Goal: Transaction & Acquisition: Purchase product/service

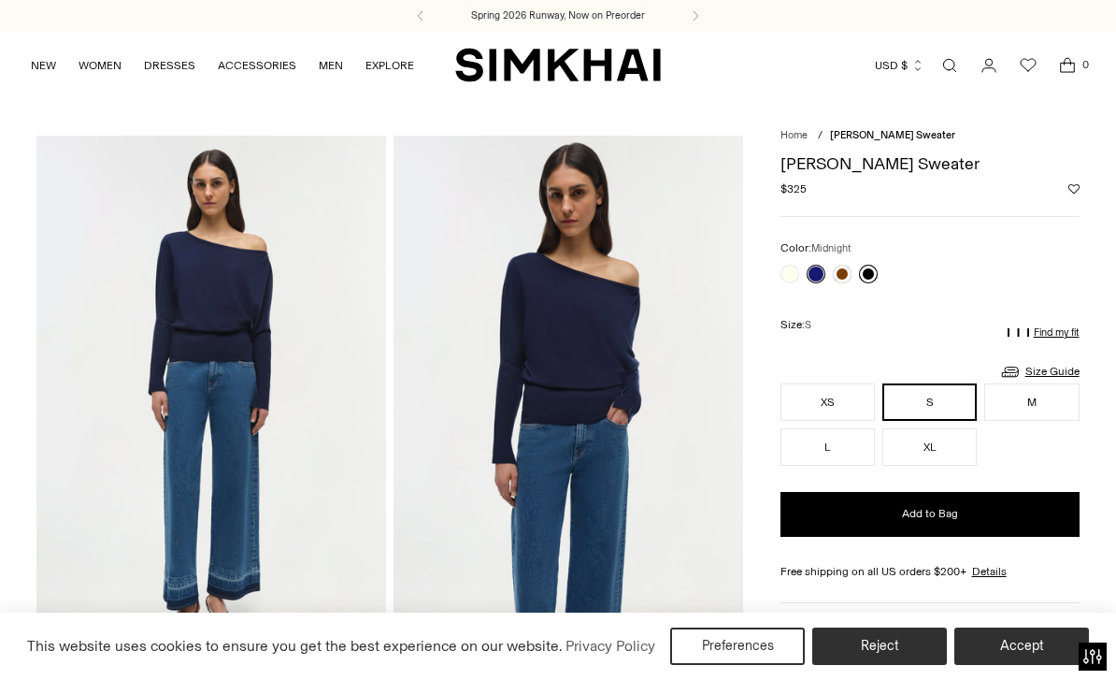
click at [872, 273] on link at bounding box center [868, 274] width 19 height 19
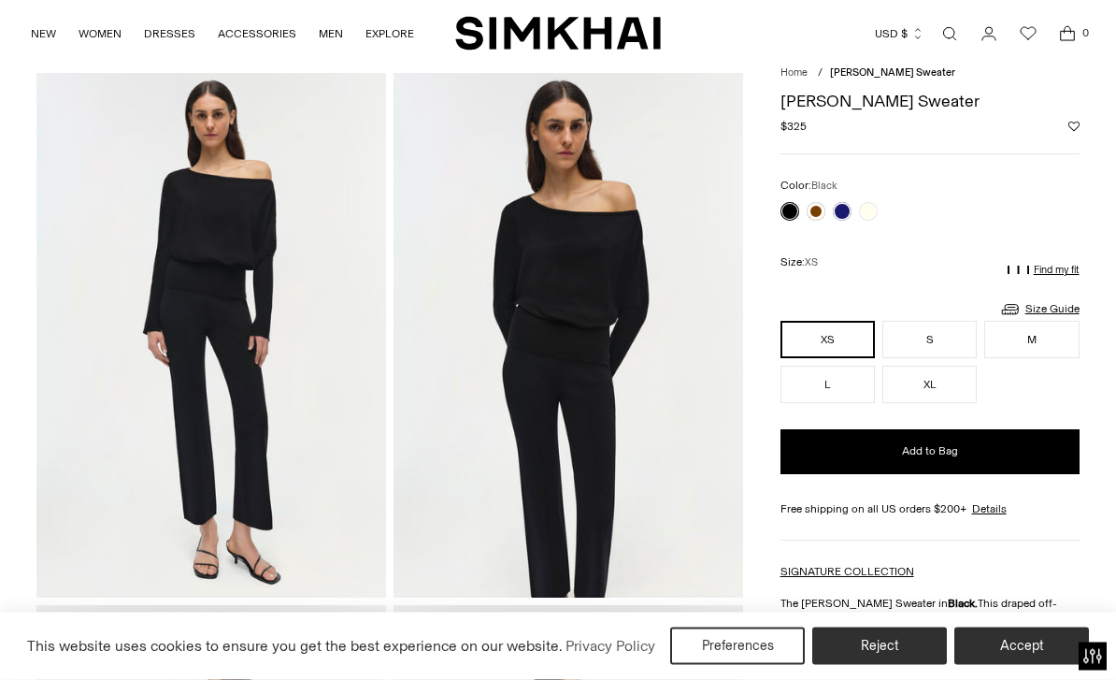
scroll to position [43, 0]
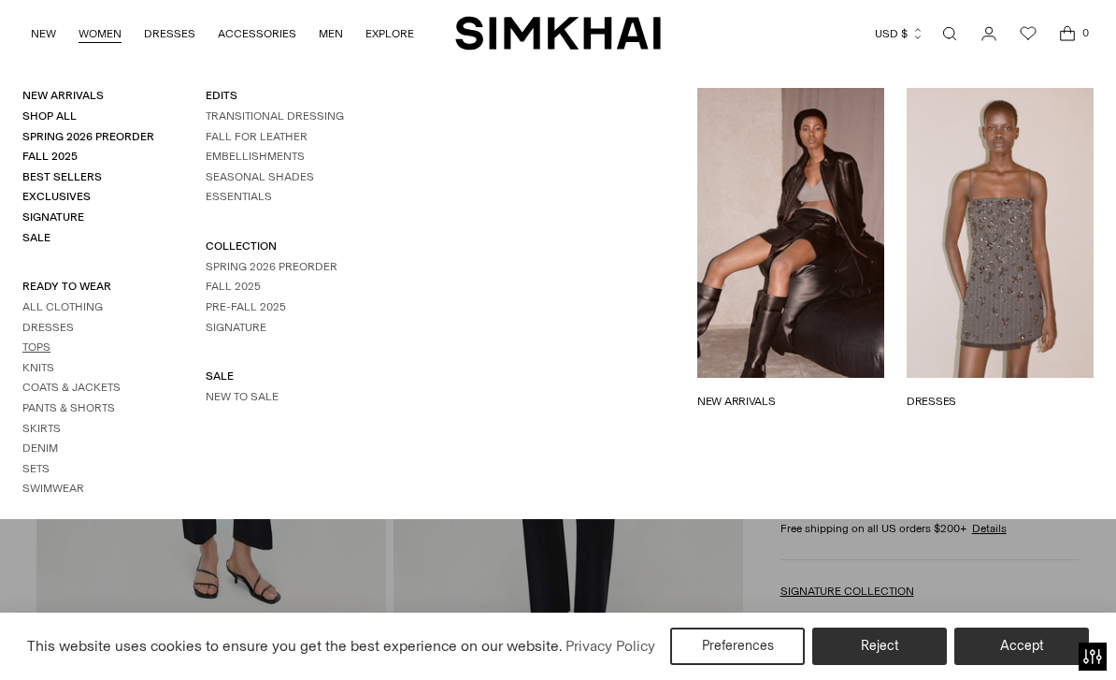
click at [44, 340] on link "Tops" at bounding box center [36, 346] width 28 height 13
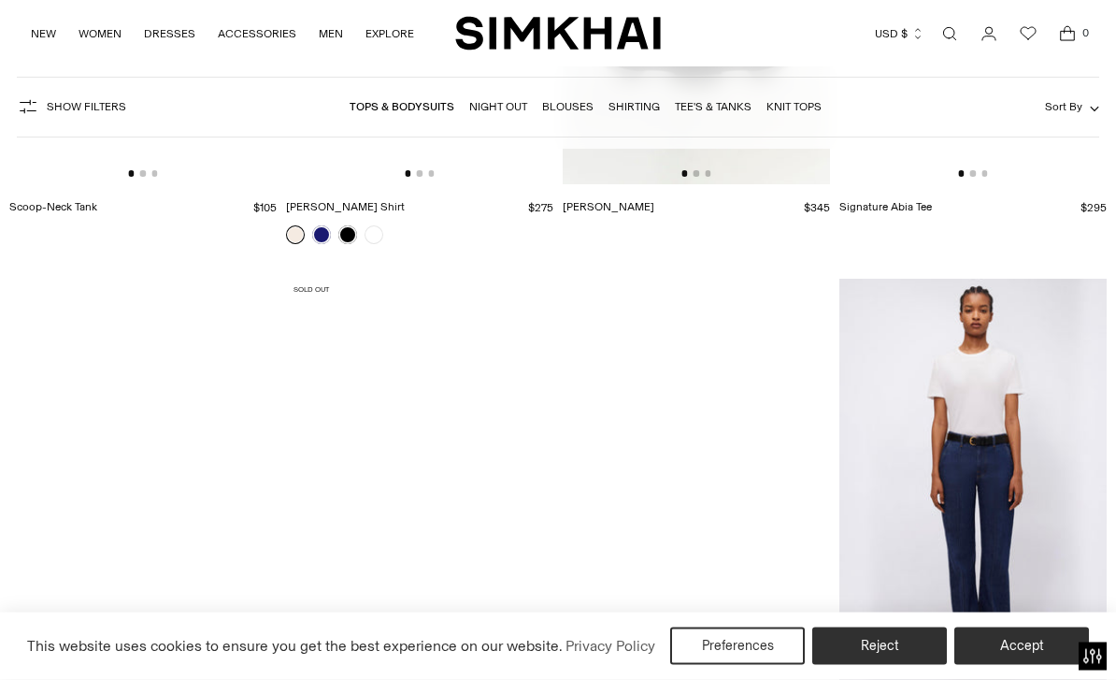
scroll to position [12774, 0]
